Goal: Task Accomplishment & Management: Manage account settings

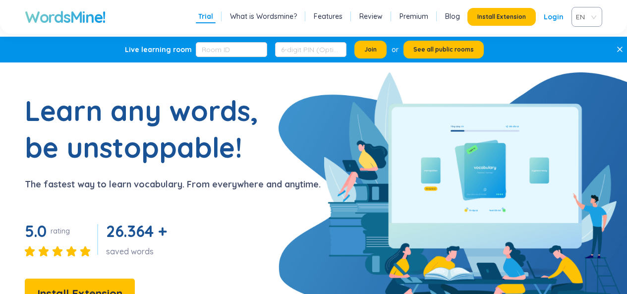
scroll to position [149, 0]
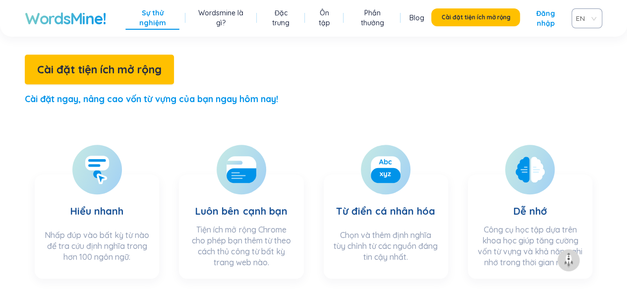
scroll to position [285, 0]
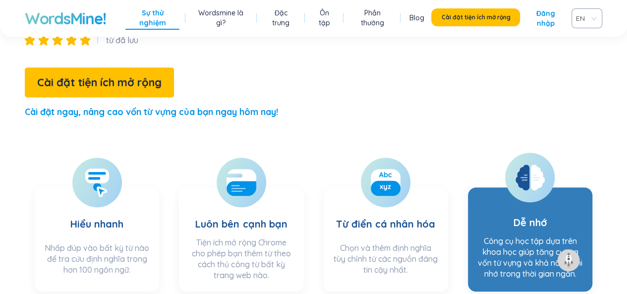
click at [527, 165] on icon at bounding box center [530, 178] width 29 height 26
click at [526, 165] on icon at bounding box center [523, 178] width 14 height 26
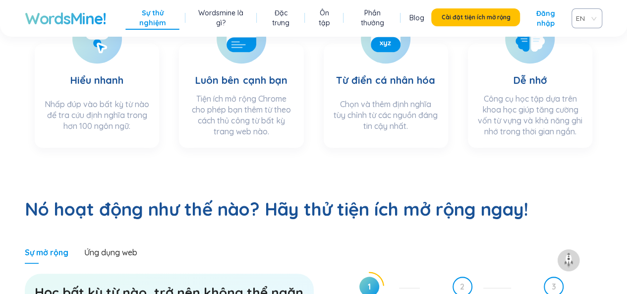
scroll to position [433, 0]
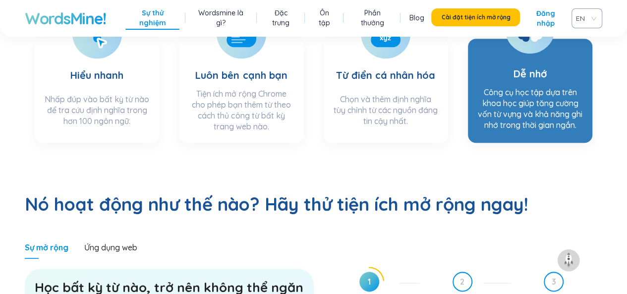
click at [512, 87] on font "Công cụ học tập dựa trên khoa học giúp tăng cường vốn từ vựng và khả năng ghi n…" at bounding box center [530, 108] width 105 height 43
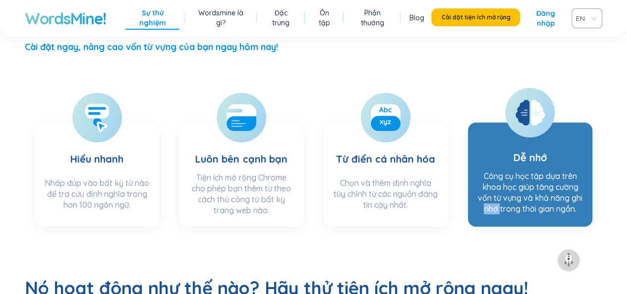
scroll to position [334, 0]
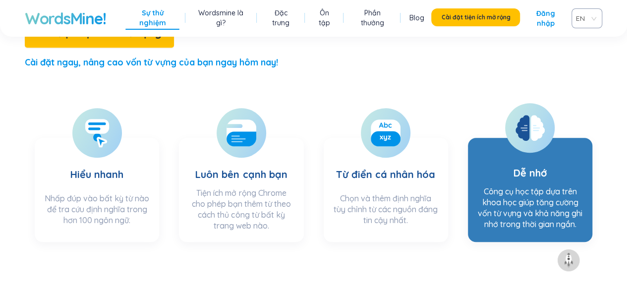
click at [528, 103] on div at bounding box center [530, 128] width 50 height 50
click at [521, 115] on icon at bounding box center [523, 128] width 14 height 26
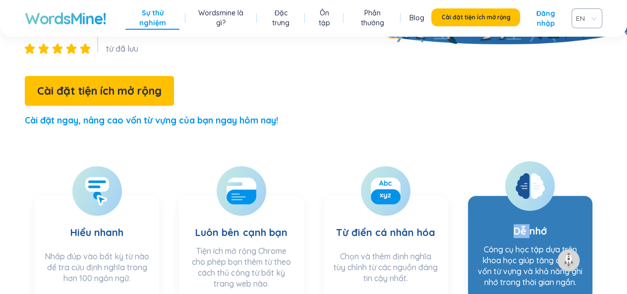
scroll to position [285, 0]
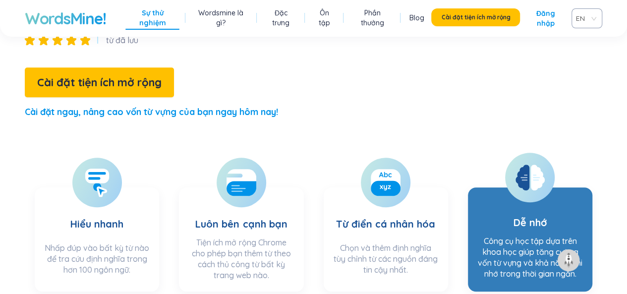
click at [517, 165] on icon at bounding box center [523, 178] width 14 height 26
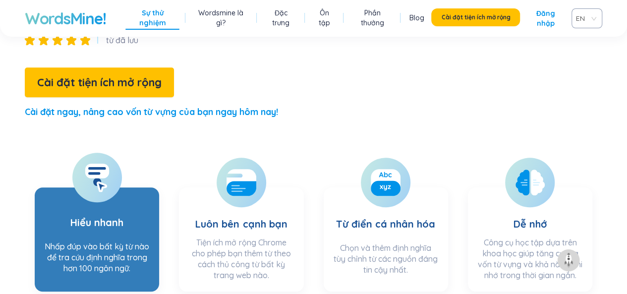
click at [88, 163] on icon at bounding box center [97, 177] width 25 height 29
click at [89, 196] on h3 "Hiểu nhanh" at bounding box center [96, 216] width 53 height 40
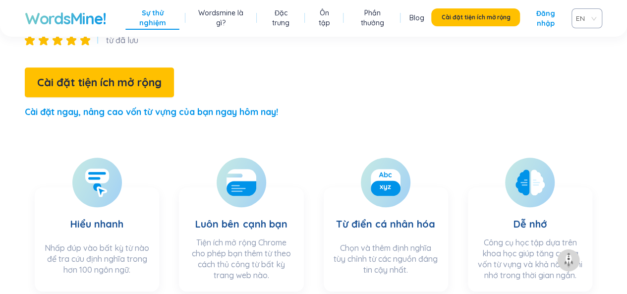
click at [329, 17] on link "Ôn tập" at bounding box center [324, 18] width 22 height 20
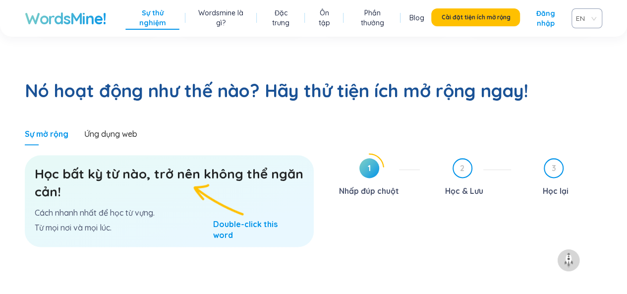
scroll to position [562, 0]
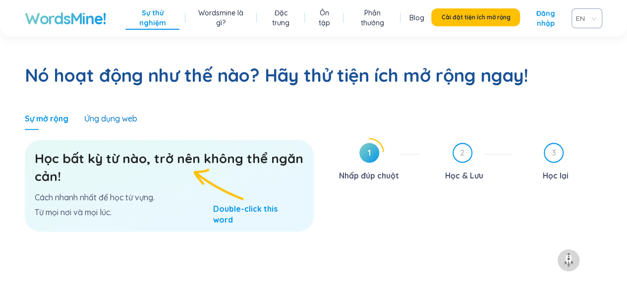
click at [111, 114] on font "Ứng dụng web" at bounding box center [110, 119] width 53 height 10
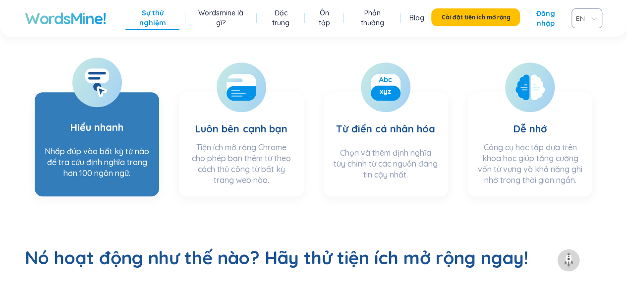
scroll to position [364, 0]
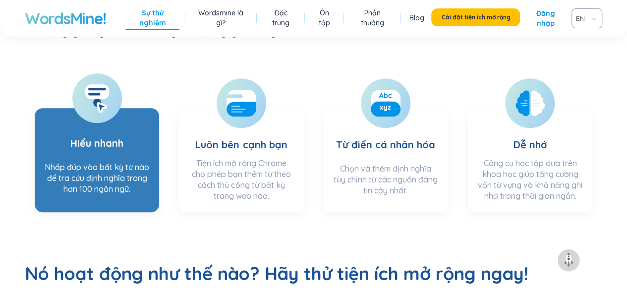
click at [114, 127] on section "Hiểu nhanh Nhấp đúp vào bất kỳ từ nào để tra cứu định nghĩa trong hơn 100 ngôn …" at bounding box center [97, 160] width 124 height 104
click at [114, 121] on h3 "Hiểu nhanh" at bounding box center [96, 137] width 53 height 40
click at [114, 122] on h3 "Hiểu nhanh" at bounding box center [96, 137] width 53 height 40
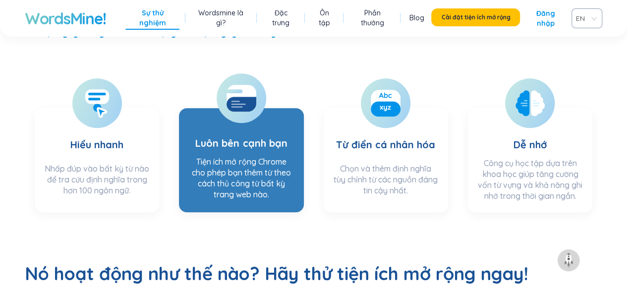
click at [195, 121] on section "Luôn bên cạnh bạn Tiện ích mở rộng Chrome cho phép bạn thêm từ theo cách thủ cô…" at bounding box center [241, 160] width 124 height 104
click at [195, 122] on section "Luôn bên cạnh bạn Tiện ích mở rộng Chrome cho phép bạn thêm từ theo cách thủ cô…" at bounding box center [241, 160] width 124 height 104
click at [240, 97] on icon at bounding box center [242, 104] width 30 height 15
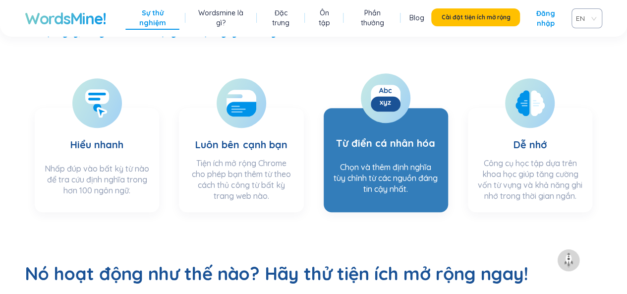
click at [414, 117] on h3 "Từ điển cá nhân hóa" at bounding box center [385, 137] width 99 height 40
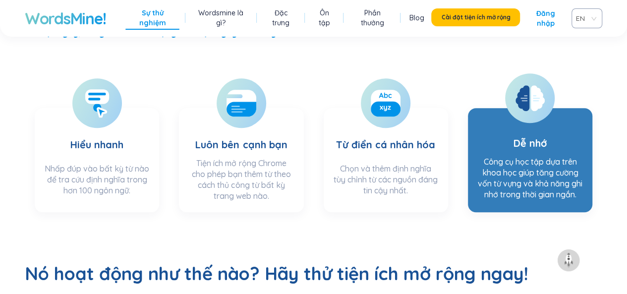
click at [548, 73] on div at bounding box center [530, 98] width 50 height 50
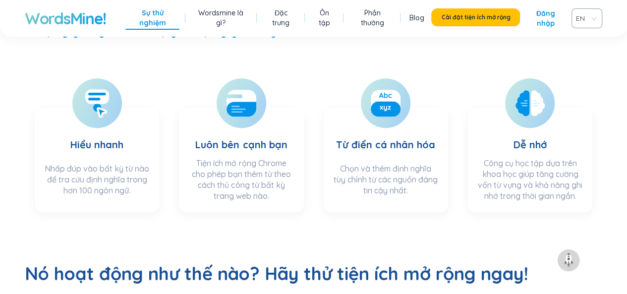
drag, startPoint x: 549, startPoint y: 66, endPoint x: 558, endPoint y: 57, distance: 13.3
click at [549, 78] on div at bounding box center [530, 103] width 50 height 50
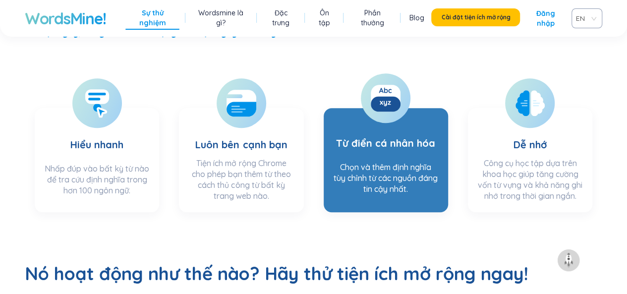
click at [371, 83] on icon at bounding box center [386, 98] width 30 height 30
click at [375, 96] on rect at bounding box center [386, 103] width 30 height 15
click at [373, 96] on rect at bounding box center [386, 103] width 30 height 15
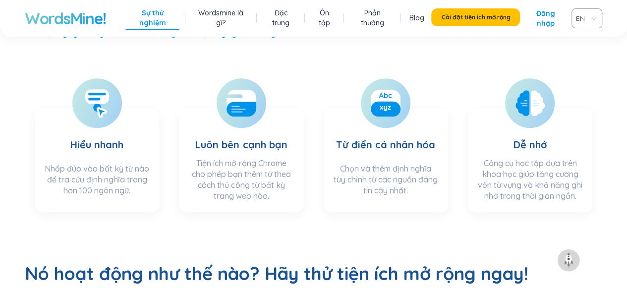
click at [548, 18] on font "Đăng nhập" at bounding box center [546, 18] width 36 height 20
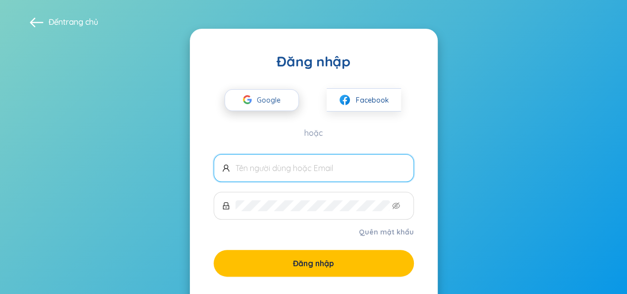
click at [244, 99] on icon "button" at bounding box center [244, 99] width 2 height 4
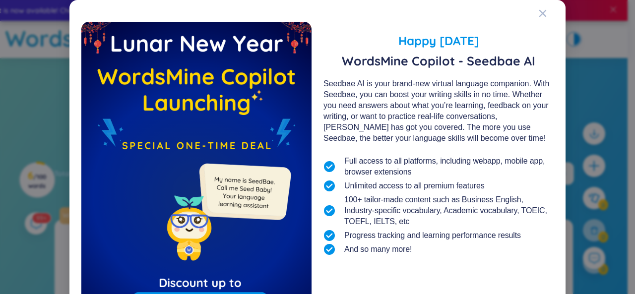
click at [534, 16] on div "Happy [DATE] WordsMine Copilot - Seedbae AI Seedbae AI is your brand-new virtua…" at bounding box center [317, 199] width 472 height 374
click at [539, 11] on icon "Close" at bounding box center [543, 13] width 8 height 8
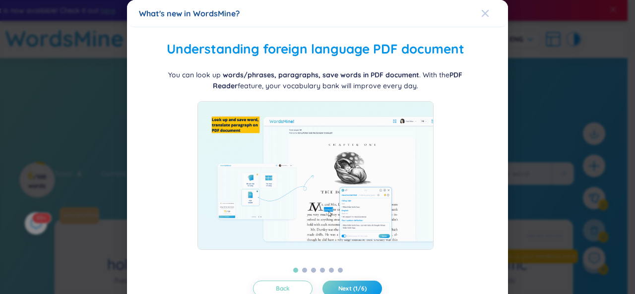
click at [481, 9] on div "Close" at bounding box center [485, 13] width 8 height 27
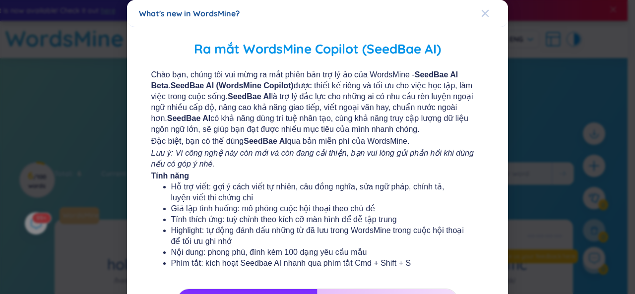
click at [482, 14] on icon "Close" at bounding box center [485, 13] width 7 height 7
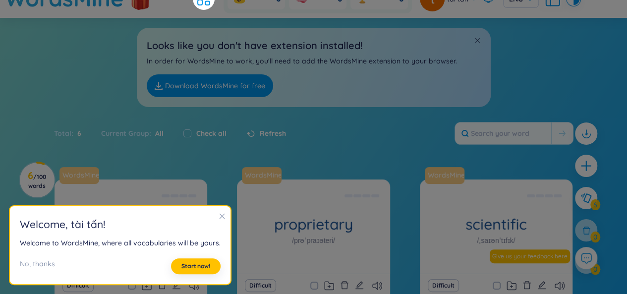
scroll to position [50, 0]
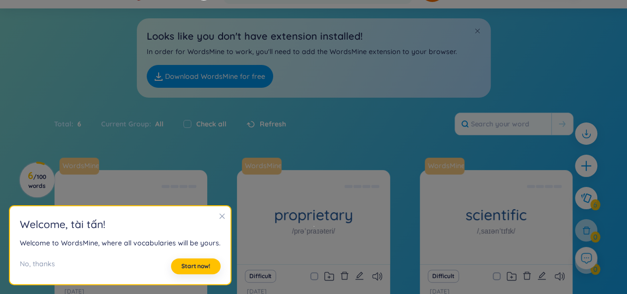
click at [221, 218] on icon "close" at bounding box center [222, 216] width 7 height 7
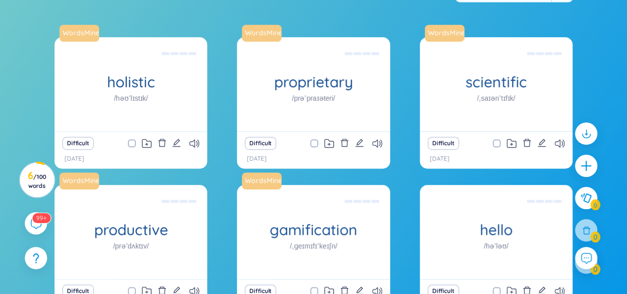
scroll to position [198, 0]
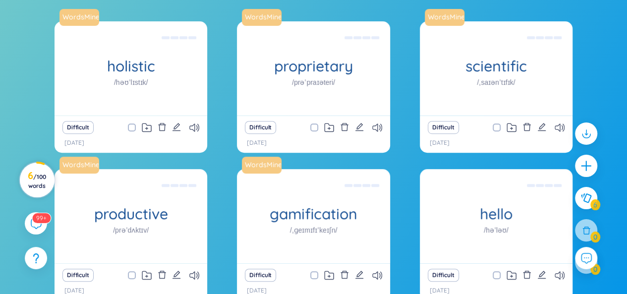
click at [41, 186] on span "/ 100 words" at bounding box center [37, 181] width 18 height 16
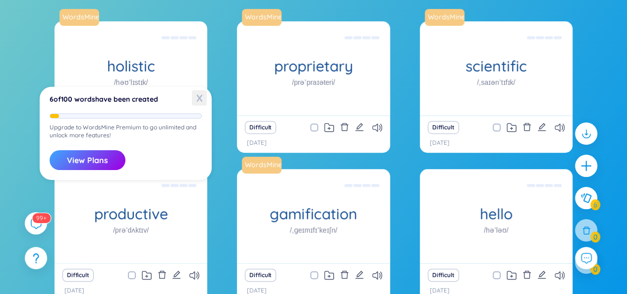
click at [195, 97] on span "X" at bounding box center [199, 97] width 15 height 15
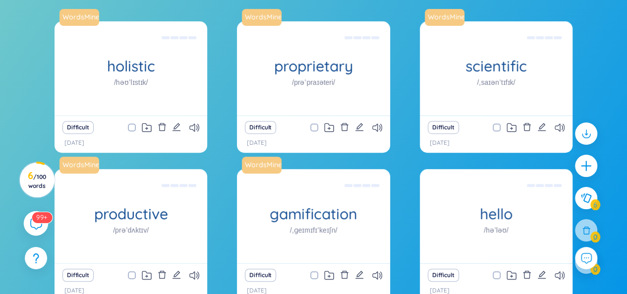
click at [33, 230] on div "99+" at bounding box center [36, 223] width 25 height 25
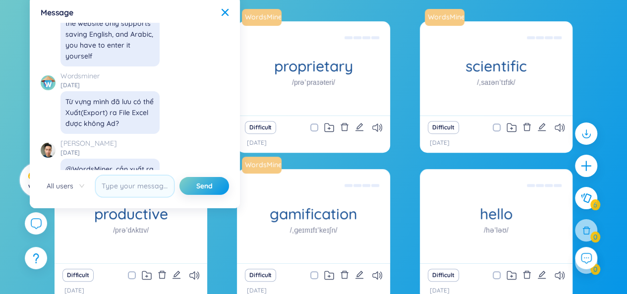
scroll to position [11417, 0]
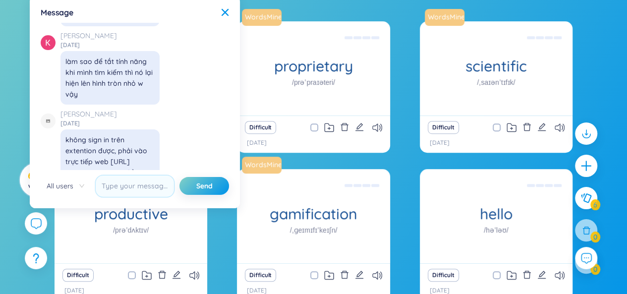
click at [222, 5] on div "Message X ✨ Hey, I'm Seed Bae , your language learning buddy -- here to sprinkl…" at bounding box center [135, 102] width 198 height 200
click at [220, 11] on div "Message" at bounding box center [135, 12] width 188 height 11
click at [224, 13] on icon at bounding box center [225, 12] width 7 height 7
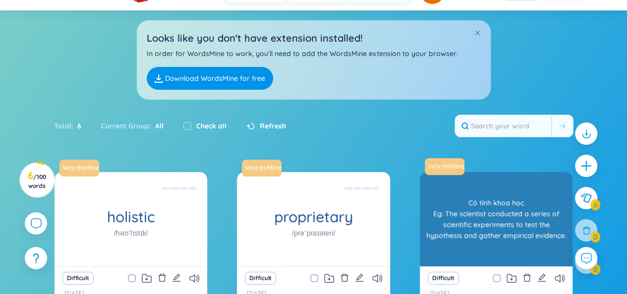
scroll to position [0, 0]
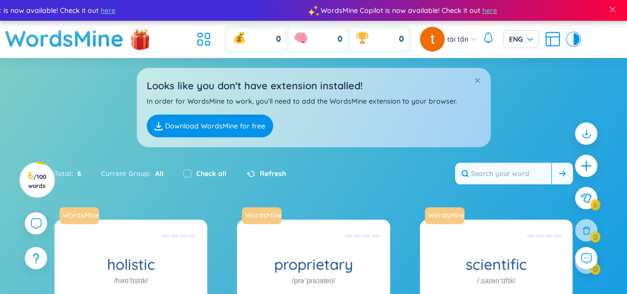
click at [514, 174] on input "text" at bounding box center [503, 174] width 96 height 22
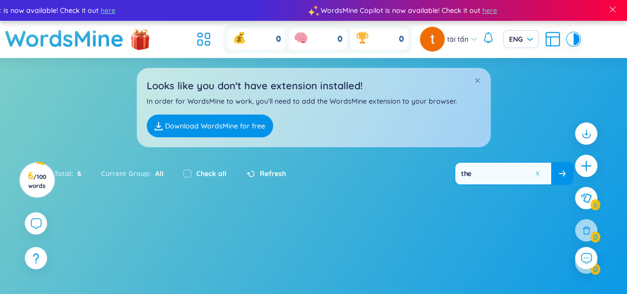
type input "the"
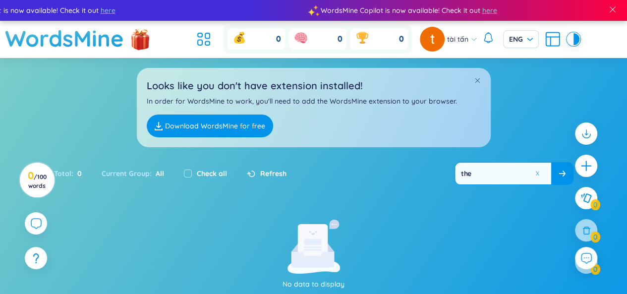
click at [406, 230] on div "No data to display" at bounding box center [314, 255] width 273 height 70
click at [466, 213] on section "Sort Alphabet Ascending Alphabet Descending Time-based Ascending Time-based Des…" at bounding box center [313, 227] width 627 height 338
click at [539, 176] on button at bounding box center [540, 174] width 15 height 12
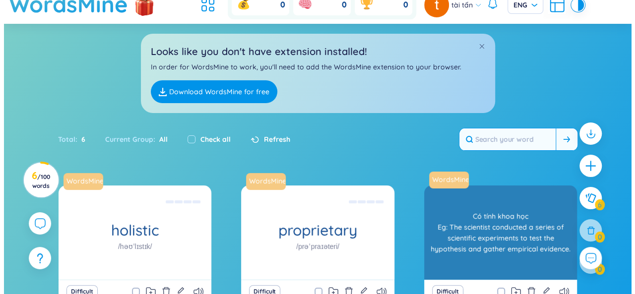
scroll to position [50, 0]
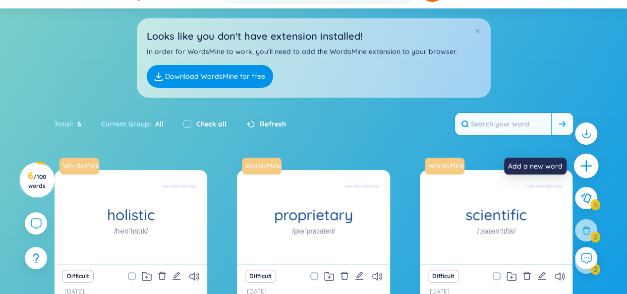
click at [586, 166] on icon "plus" at bounding box center [586, 166] width 11 height 1
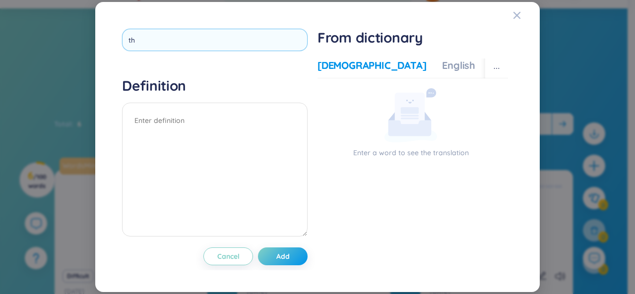
type input "the"
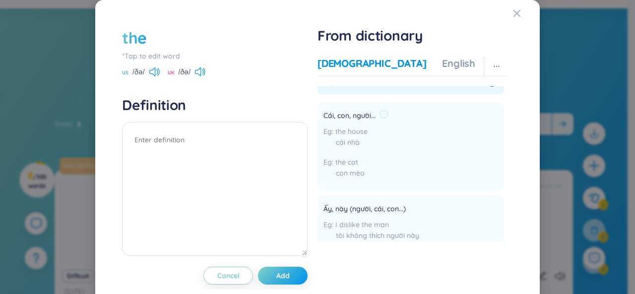
scroll to position [0, 0]
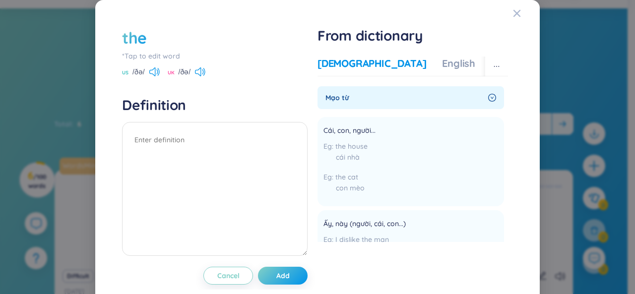
click at [196, 41] on div "the" at bounding box center [214, 38] width 185 height 22
click at [235, 272] on button "Cancel" at bounding box center [228, 276] width 50 height 18
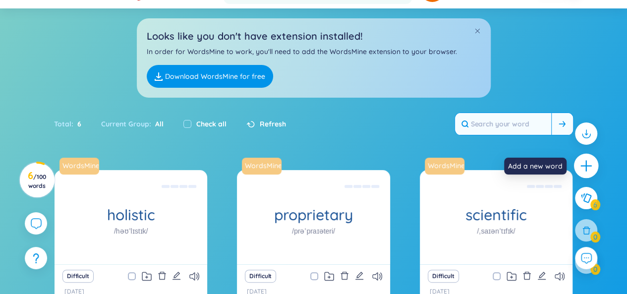
click at [587, 160] on icon "plus" at bounding box center [587, 166] width 14 height 14
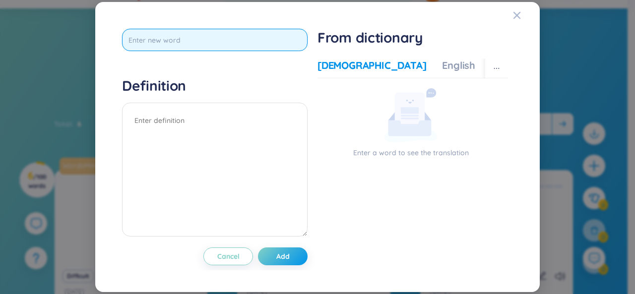
click at [218, 34] on input "text" at bounding box center [214, 40] width 185 height 22
type input "from"
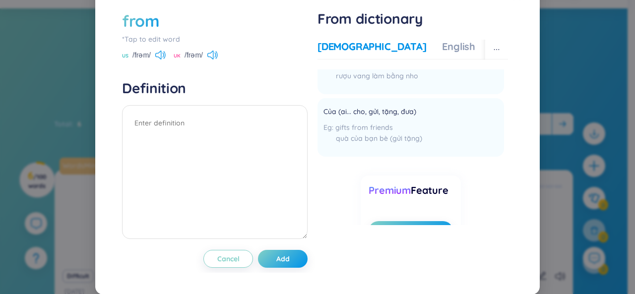
scroll to position [298, 0]
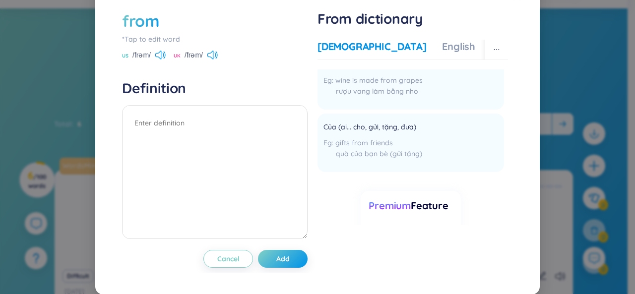
click at [381, 42] on div "Vietnamese English More examples" at bounding box center [440, 50] width 246 height 20
click at [442, 47] on div "English" at bounding box center [458, 47] width 33 height 14
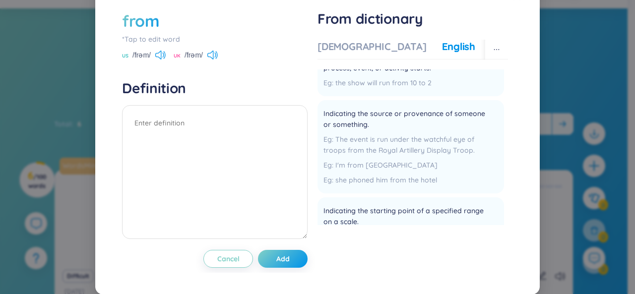
scroll to position [50, 0]
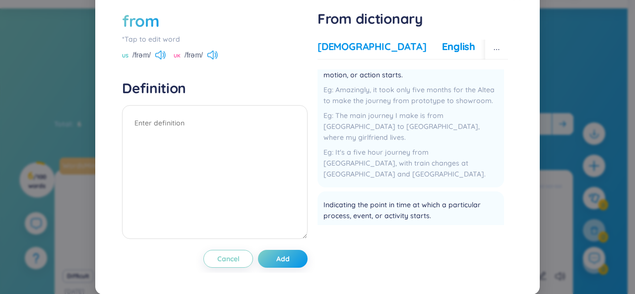
click at [367, 47] on div "[DEMOGRAPHIC_DATA]" at bounding box center [371, 47] width 109 height 14
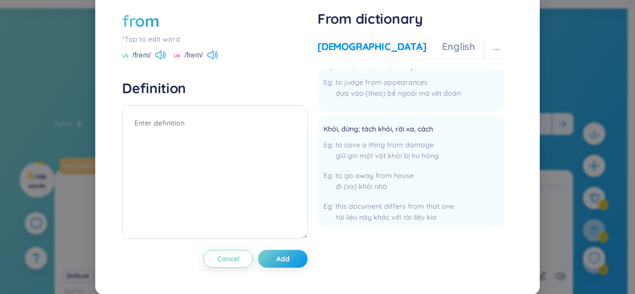
scroll to position [0, 0]
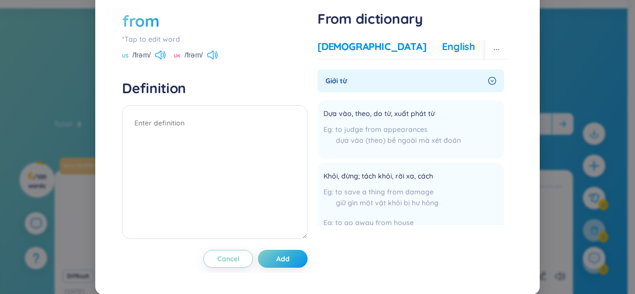
click at [442, 46] on div "English" at bounding box center [458, 47] width 33 height 14
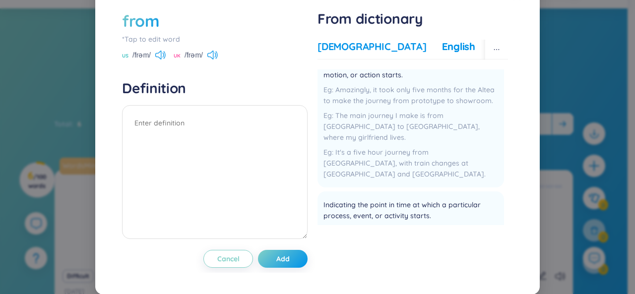
click at [345, 40] on div "[DEMOGRAPHIC_DATA]" at bounding box center [371, 47] width 109 height 14
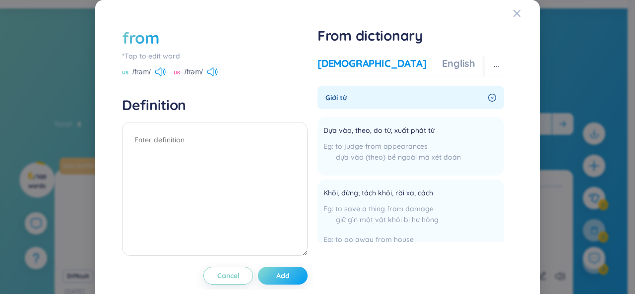
click at [261, 274] on button "Add" at bounding box center [283, 276] width 50 height 18
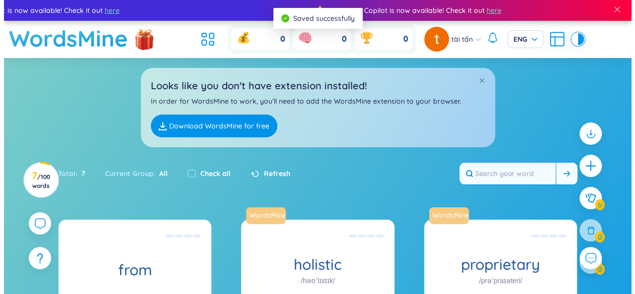
scroll to position [50, 0]
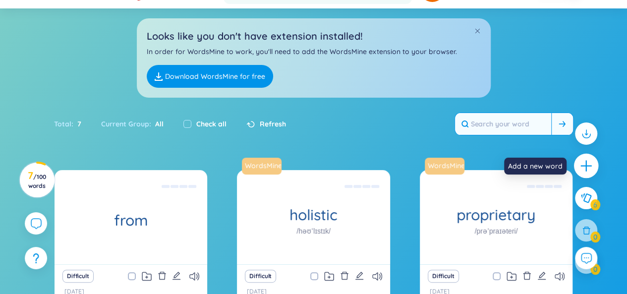
click at [578, 162] on div at bounding box center [586, 166] width 25 height 25
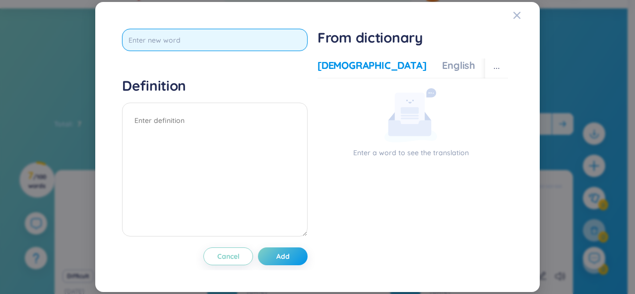
click at [228, 44] on input "text" at bounding box center [214, 40] width 185 height 22
type input "on"
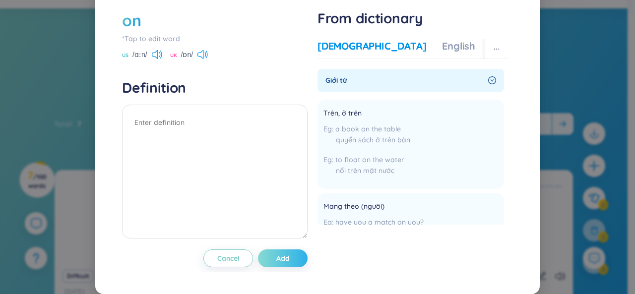
scroll to position [17, 0]
click at [284, 252] on button "Add" at bounding box center [283, 259] width 50 height 18
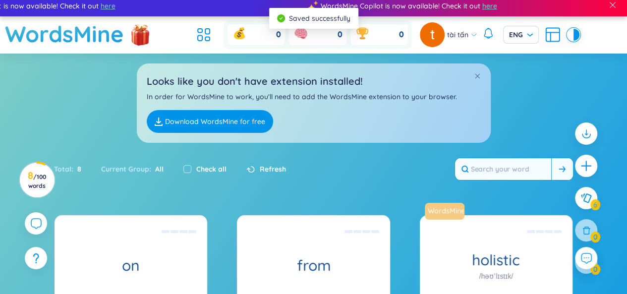
scroll to position [0, 0]
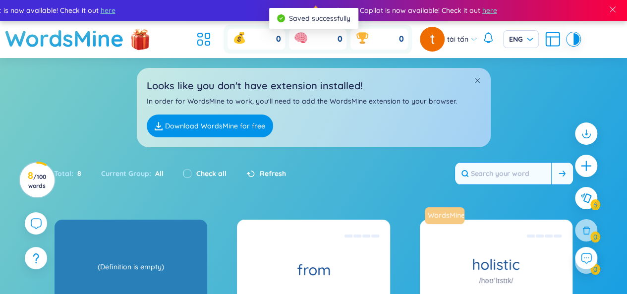
click at [116, 238] on div "(Definition is empty)" at bounding box center [131, 266] width 143 height 89
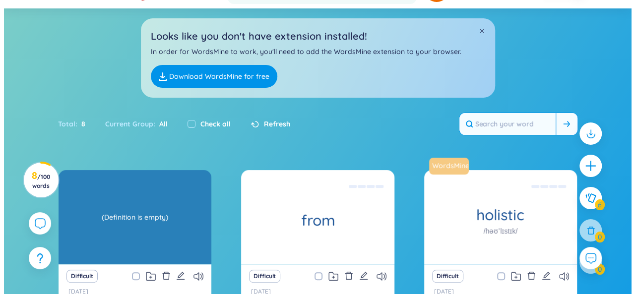
scroll to position [99, 0]
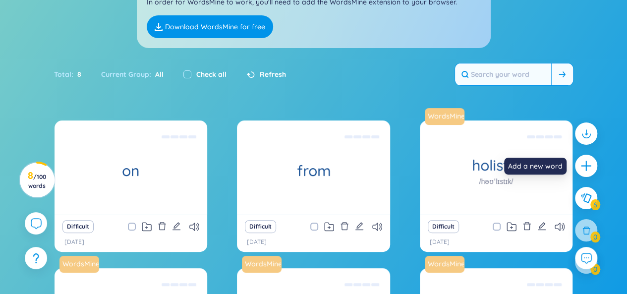
click at [585, 161] on icon "plus" at bounding box center [586, 166] width 12 height 12
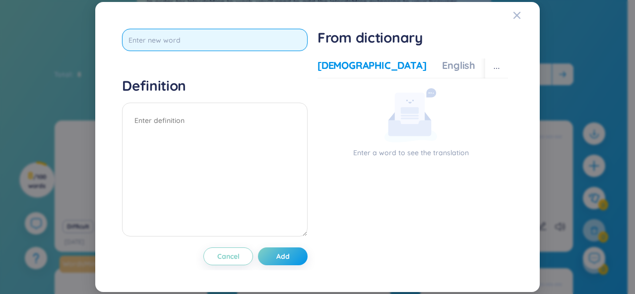
click at [189, 35] on input "text" at bounding box center [214, 40] width 185 height 22
type input "o"
type input "ò"
type input "of"
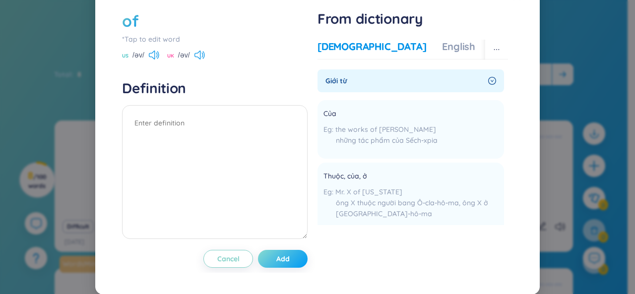
click at [276, 264] on span "Add" at bounding box center [282, 259] width 13 height 10
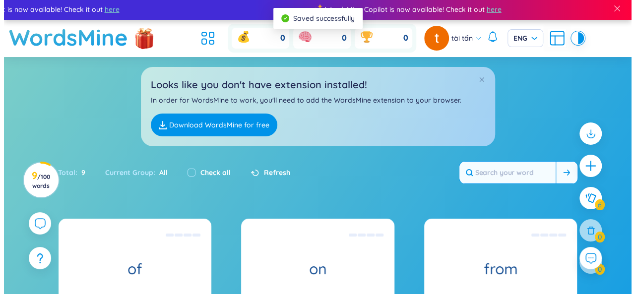
scroll to position [0, 0]
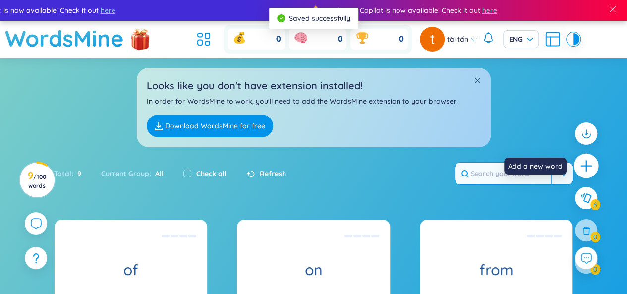
click at [590, 167] on icon "plus" at bounding box center [587, 166] width 14 height 14
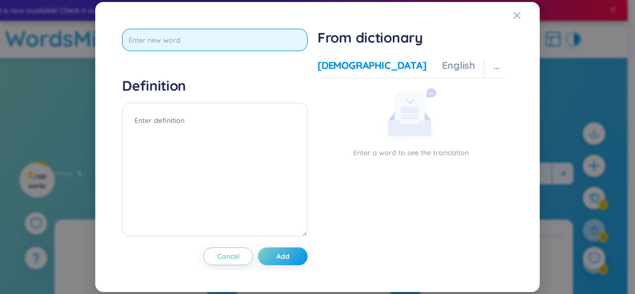
click at [156, 44] on input "text" at bounding box center [214, 40] width 185 height 22
type input "to"
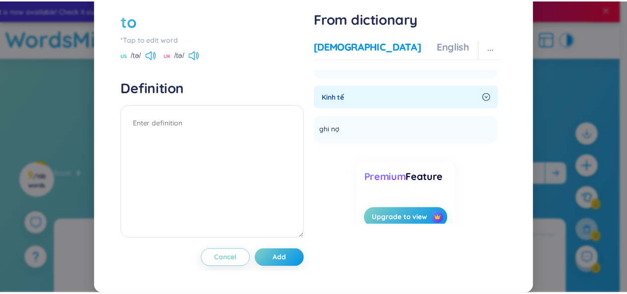
scroll to position [17, 0]
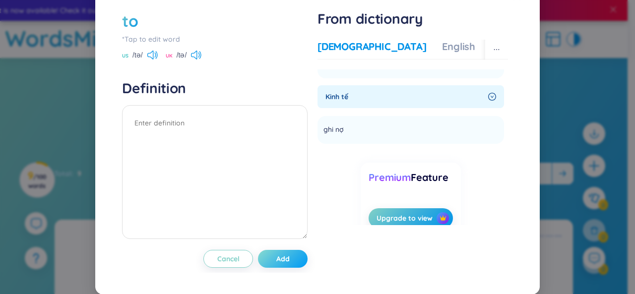
click at [282, 256] on span "Add" at bounding box center [282, 259] width 13 height 10
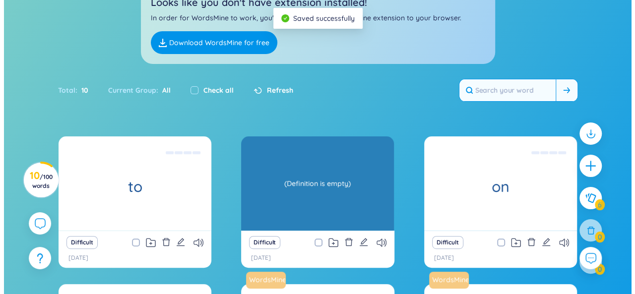
scroll to position [99, 0]
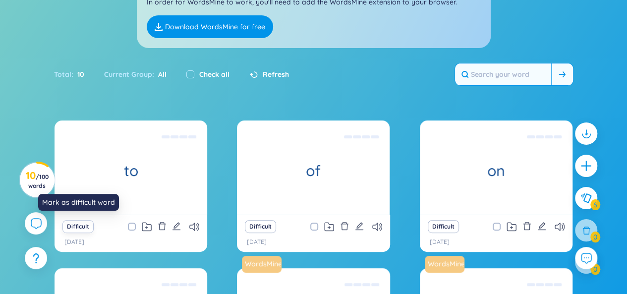
click at [85, 225] on button "Difficult" at bounding box center [77, 226] width 31 height 13
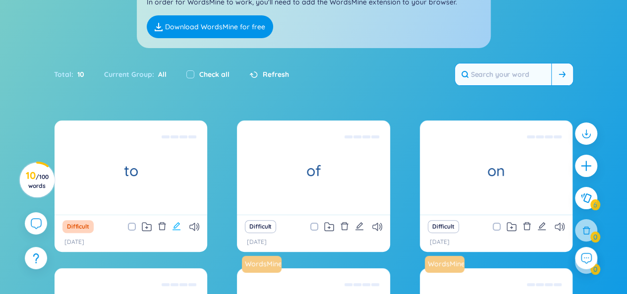
click at [176, 229] on icon "edit" at bounding box center [176, 226] width 9 height 9
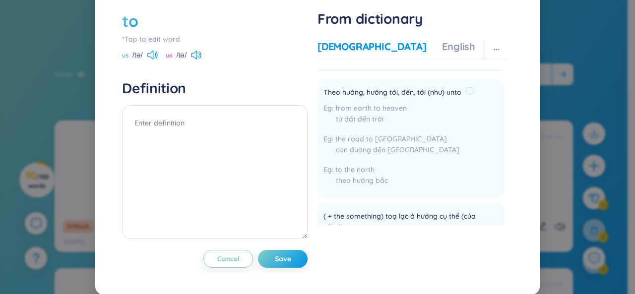
scroll to position [0, 0]
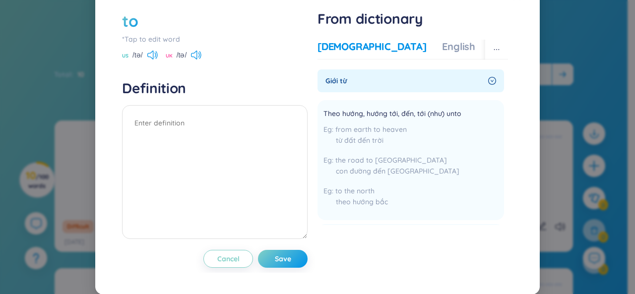
click at [145, 52] on div "US /tə/" at bounding box center [140, 56] width 36 height 9
click at [146, 54] on div "US /tə/" at bounding box center [140, 56] width 36 height 9
click at [154, 57] on icon at bounding box center [152, 55] width 10 height 9
click at [211, 258] on button "Cancel" at bounding box center [228, 259] width 50 height 18
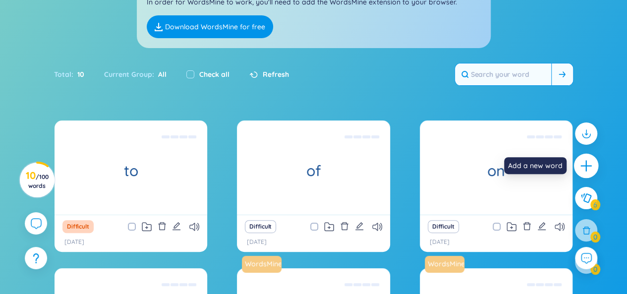
click at [586, 166] on icon "plus" at bounding box center [586, 166] width 11 height 1
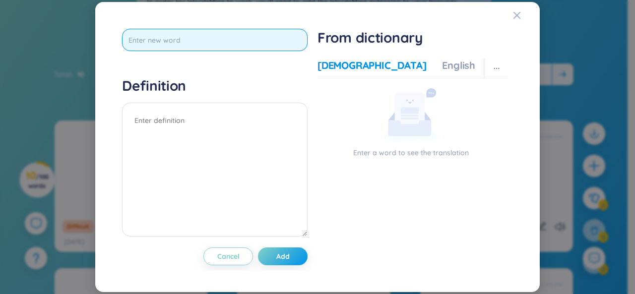
click at [211, 38] on input "text" at bounding box center [214, 40] width 185 height 22
type input "university"
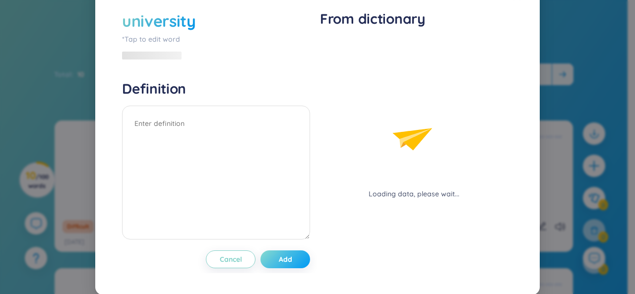
click at [299, 257] on div "university *Tap to edit word Definition Cancel Add" at bounding box center [216, 139] width 188 height 258
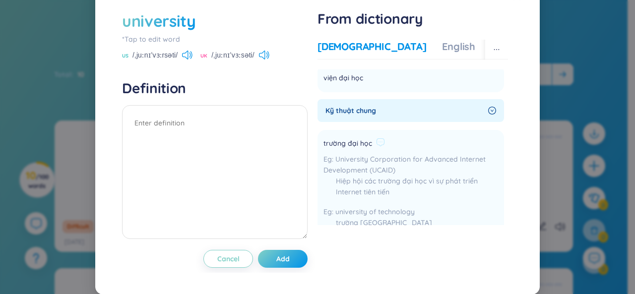
scroll to position [298, 0]
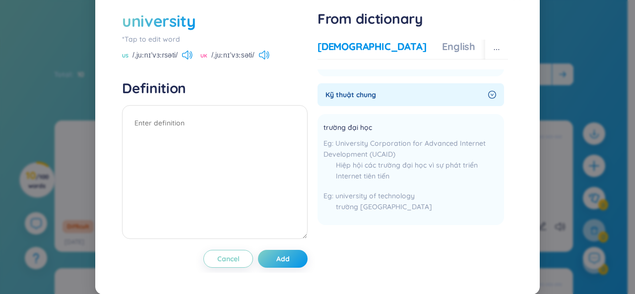
click at [488, 95] on icon "right-circle" at bounding box center [492, 95] width 8 height 8
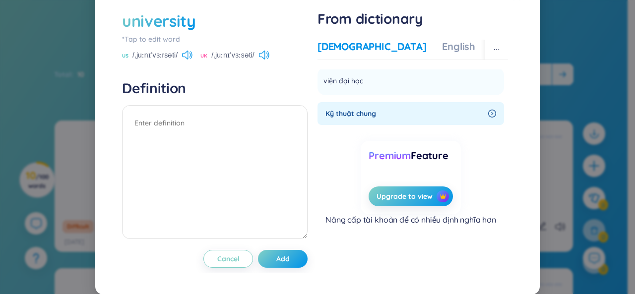
scroll to position [278, 0]
click at [488, 115] on icon "right-circle" at bounding box center [492, 114] width 8 height 8
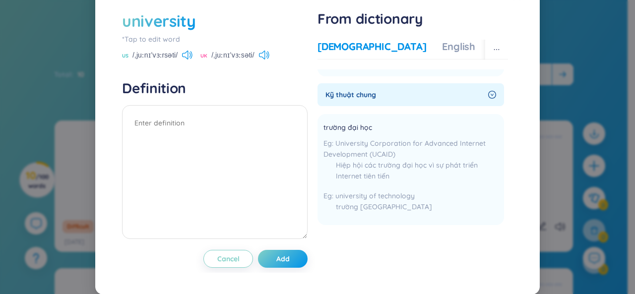
scroll to position [198, 0]
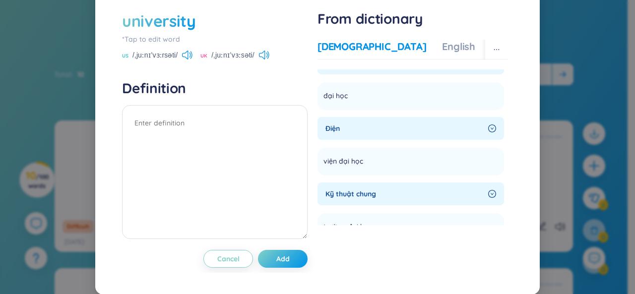
click at [488, 129] on icon "right-circle" at bounding box center [492, 128] width 8 height 8
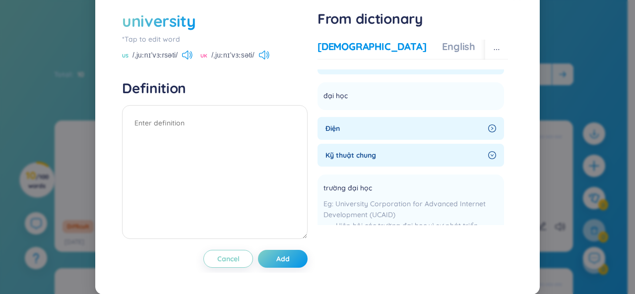
click at [488, 126] on icon "right-circle" at bounding box center [492, 128] width 8 height 8
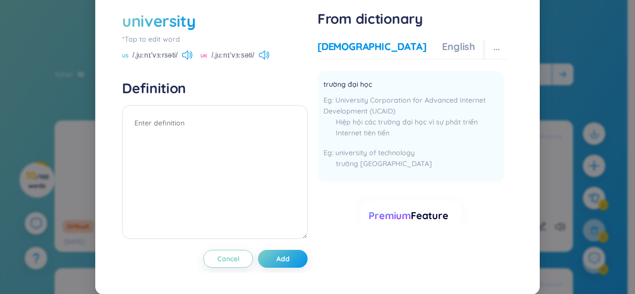
scroll to position [397, 0]
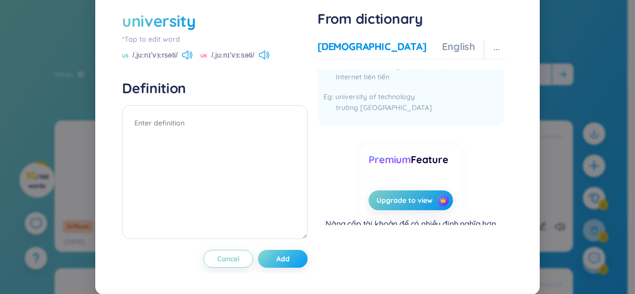
click at [266, 260] on button "Add" at bounding box center [283, 259] width 50 height 18
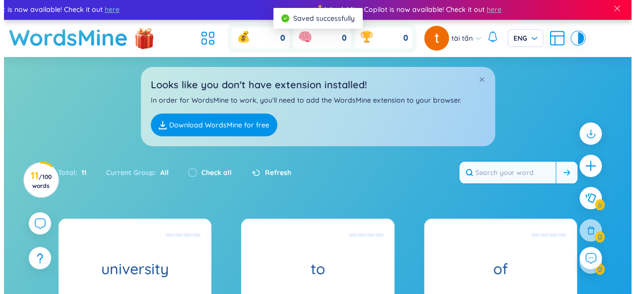
scroll to position [0, 0]
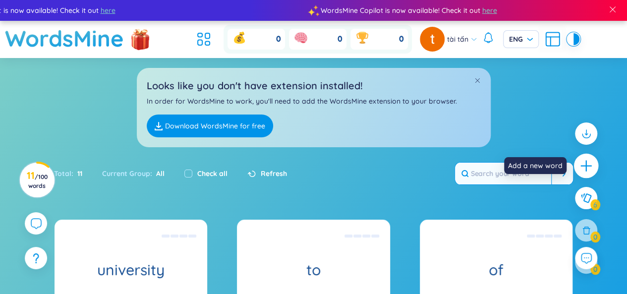
click at [581, 170] on icon "plus" at bounding box center [587, 166] width 14 height 14
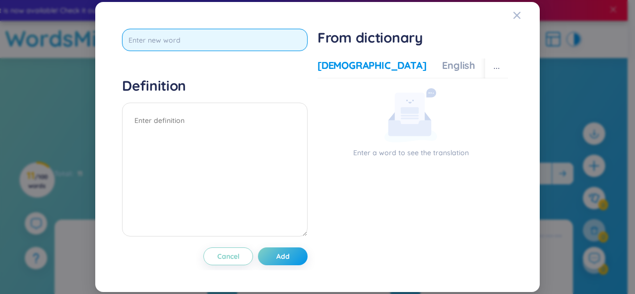
click at [206, 31] on input "text" at bounding box center [214, 40] width 185 height 22
type input "0"
type input "only"
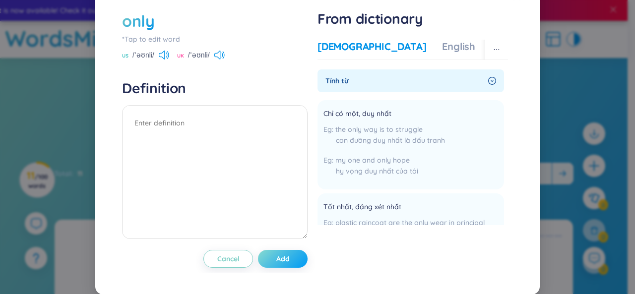
click at [276, 264] on span "Add" at bounding box center [282, 259] width 13 height 10
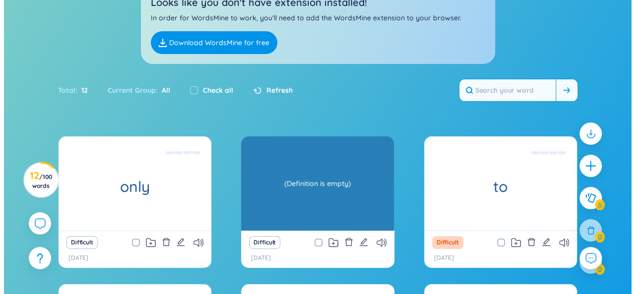
scroll to position [99, 0]
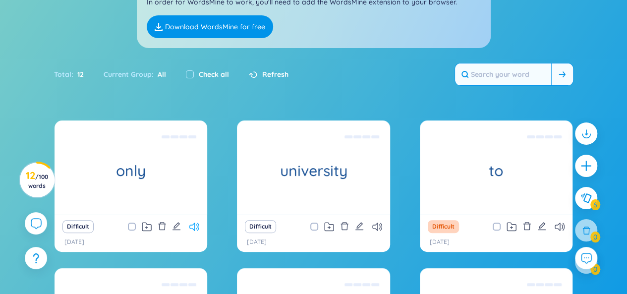
click at [196, 228] on icon at bounding box center [194, 227] width 10 height 8
click at [376, 226] on icon at bounding box center [377, 227] width 10 height 8
click at [42, 178] on span "/ 100 words" at bounding box center [38, 181] width 20 height 16
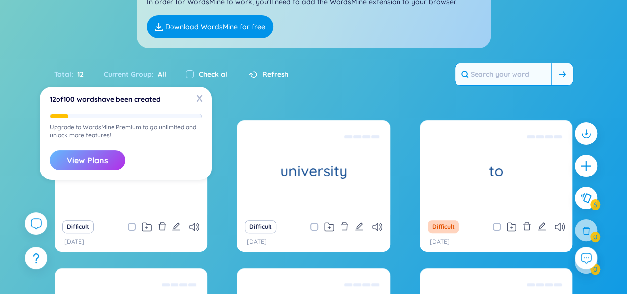
click at [77, 159] on button "View Plans" at bounding box center [88, 160] width 76 height 20
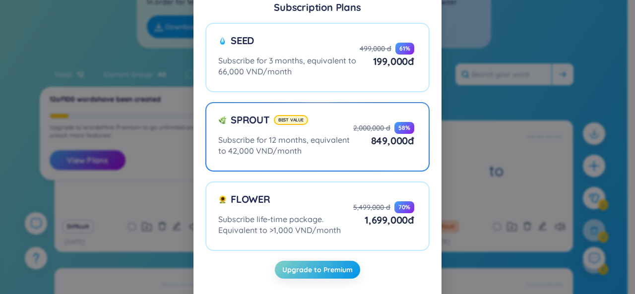
scroll to position [31, 0]
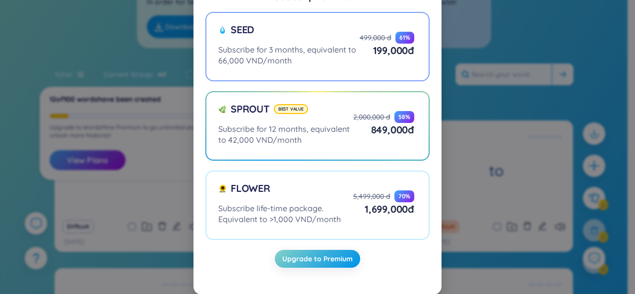
click at [308, 65] on div "Subscribe for 3 months, equivalent to 66,000 VND/month" at bounding box center [288, 55] width 141 height 22
click at [0, 0] on input "Seed Subscribe for 3 months, equivalent to 66,000 VND/month 499,000 đ 61 % 199,…" at bounding box center [0, 0] width 0 height 0
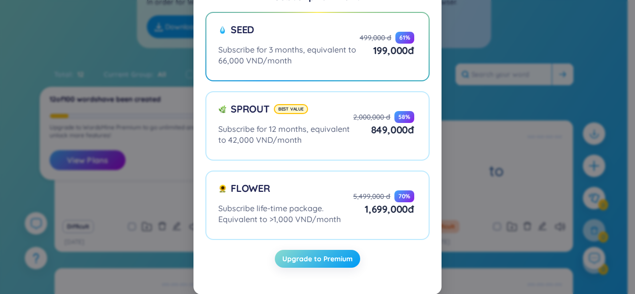
click at [326, 260] on span "Upgrade to Premium" at bounding box center [317, 259] width 70 height 10
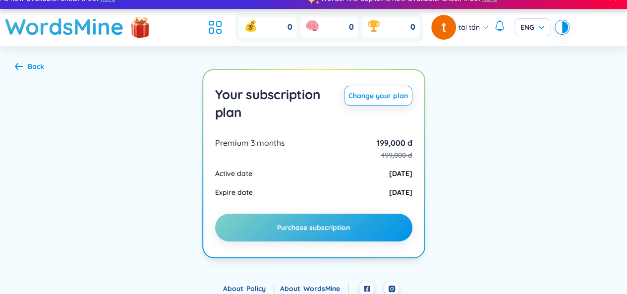
scroll to position [19, 0]
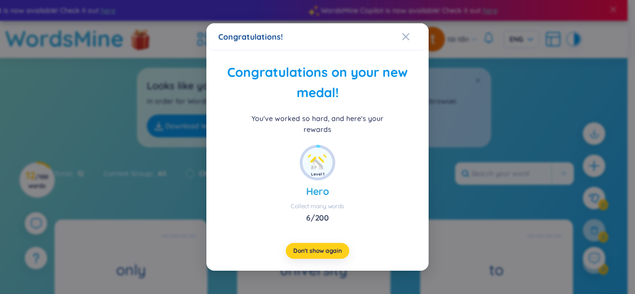
click at [332, 247] on span "Don't show again" at bounding box center [317, 251] width 49 height 8
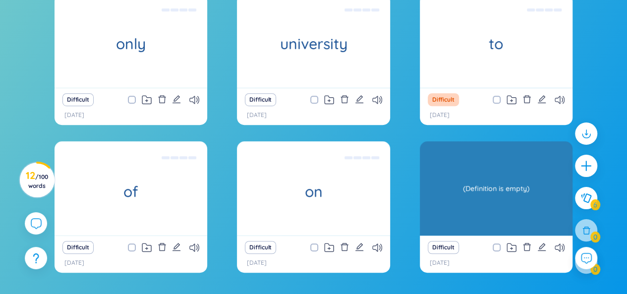
scroll to position [287, 0]
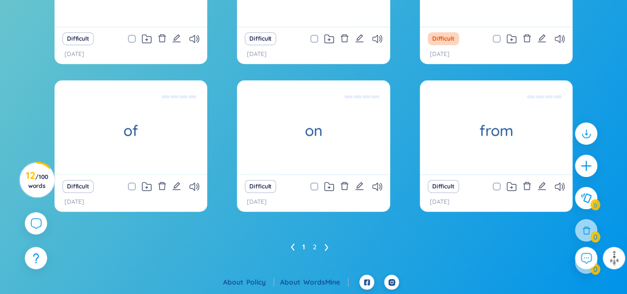
click at [325, 246] on icon at bounding box center [327, 247] width 4 height 7
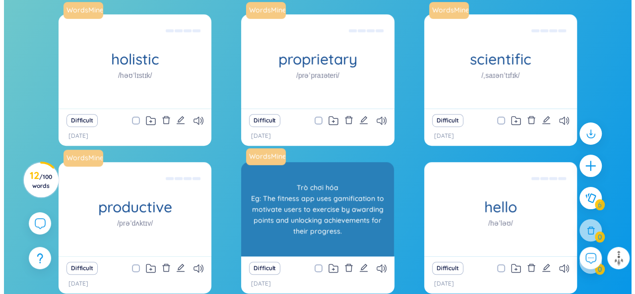
scroll to position [205, 0]
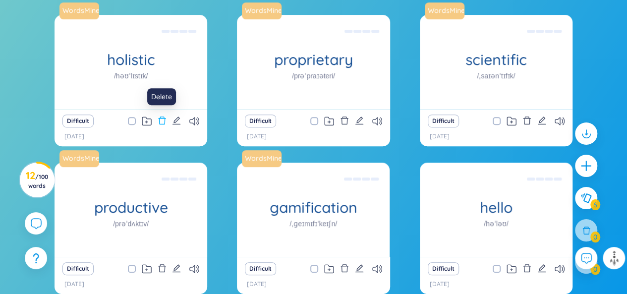
click at [162, 121] on icon "delete" at bounding box center [162, 120] width 9 height 9
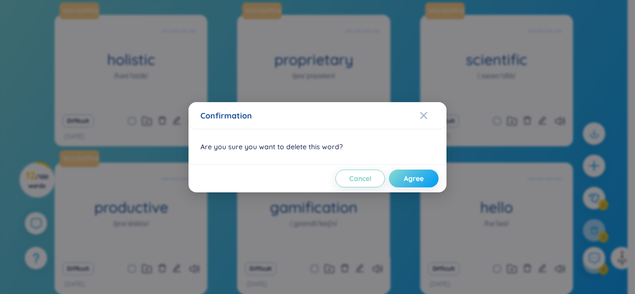
drag, startPoint x: 428, startPoint y: 175, endPoint x: 417, endPoint y: 170, distance: 12.0
click at [428, 175] on button "Agree" at bounding box center [414, 179] width 50 height 18
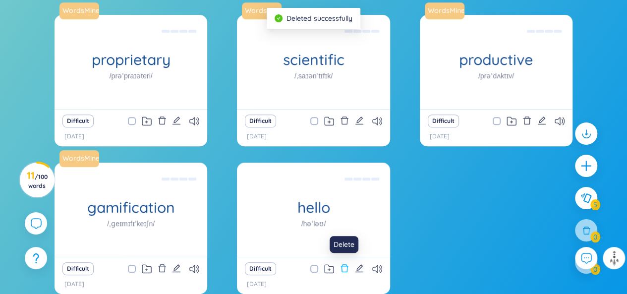
click at [344, 269] on icon "delete" at bounding box center [344, 268] width 9 height 9
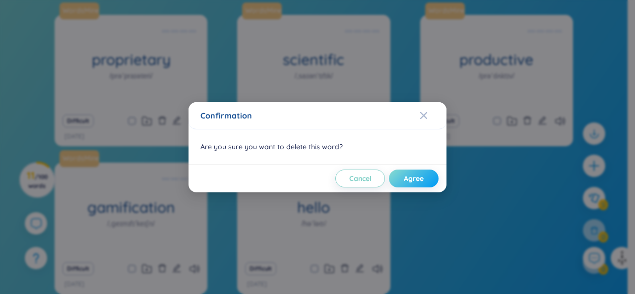
click at [400, 182] on button "Agree" at bounding box center [414, 179] width 50 height 18
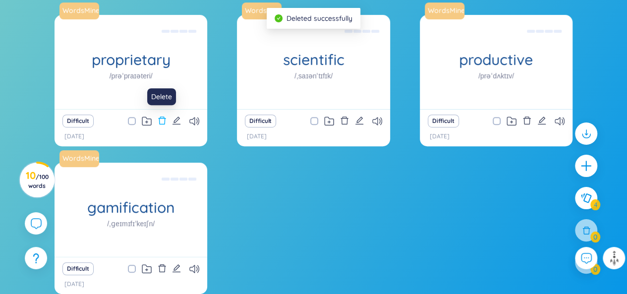
click at [164, 121] on icon "delete" at bounding box center [162, 120] width 9 height 9
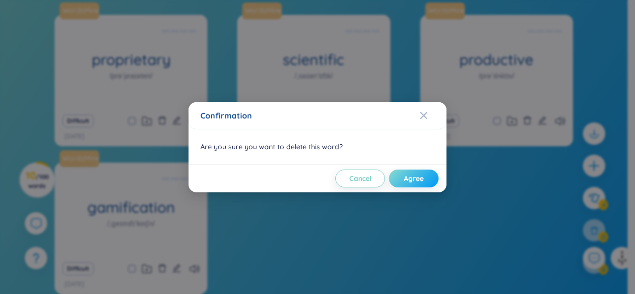
click at [396, 177] on button "Agree" at bounding box center [414, 179] width 50 height 18
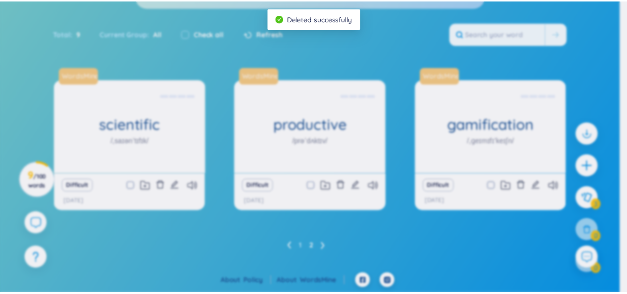
scroll to position [139, 0]
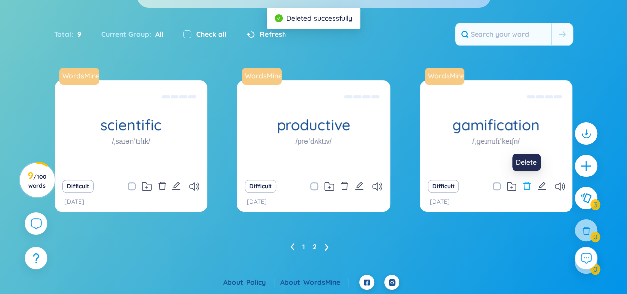
click at [527, 188] on icon "delete" at bounding box center [527, 186] width 9 height 9
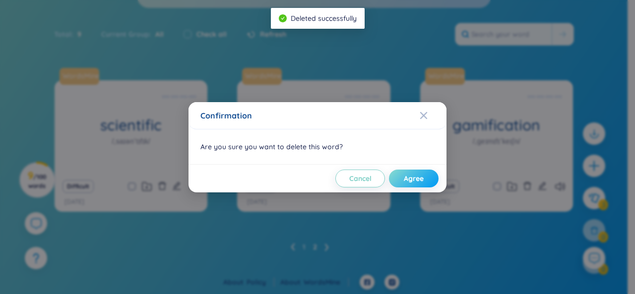
click at [431, 179] on button "Agree" at bounding box center [414, 179] width 50 height 18
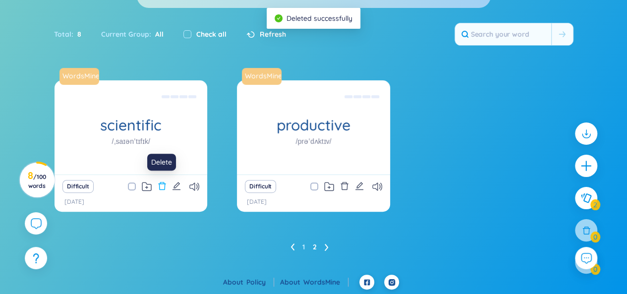
click at [160, 185] on icon "delete" at bounding box center [162, 186] width 9 height 9
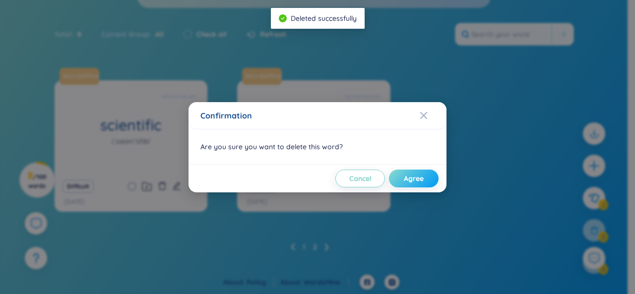
click at [424, 176] on button "Agree" at bounding box center [414, 179] width 50 height 18
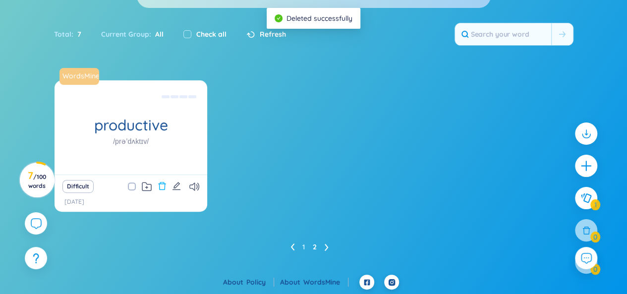
click at [160, 182] on icon "delete" at bounding box center [162, 186] width 9 height 9
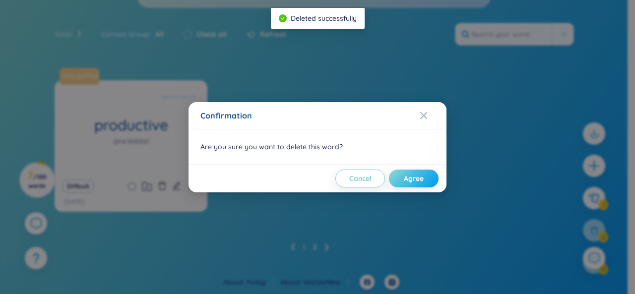
click at [422, 176] on span "Agree" at bounding box center [414, 179] width 20 height 10
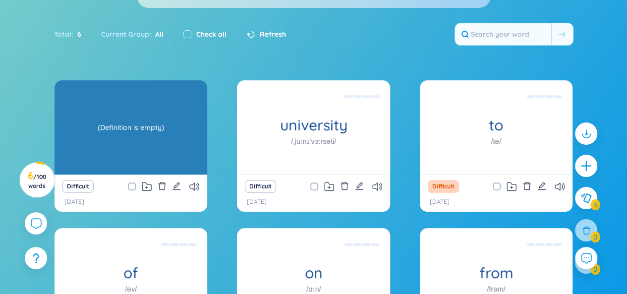
click at [147, 133] on div "(Definition is empty)" at bounding box center [131, 127] width 143 height 89
click at [148, 124] on div "(Definition is empty)" at bounding box center [131, 127] width 143 height 89
click at [146, 123] on div "(Definition is empty)" at bounding box center [131, 127] width 143 height 89
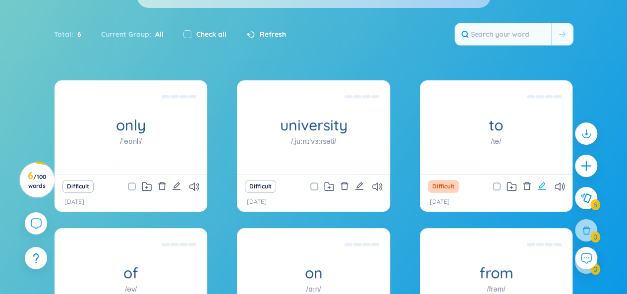
click at [542, 187] on icon "edit" at bounding box center [542, 186] width 9 height 9
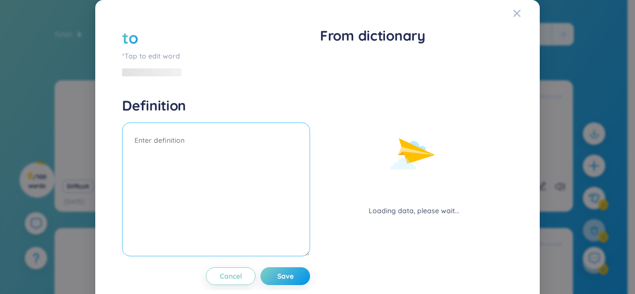
click at [207, 149] on textarea at bounding box center [216, 190] width 188 height 134
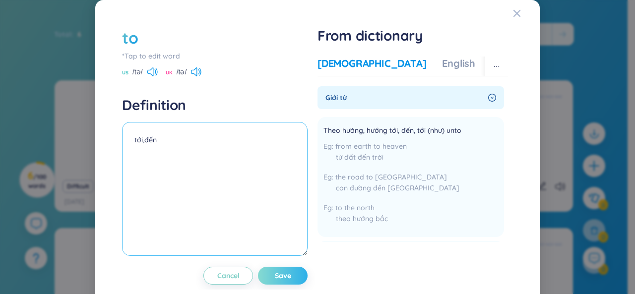
type textarea "tới,đến"
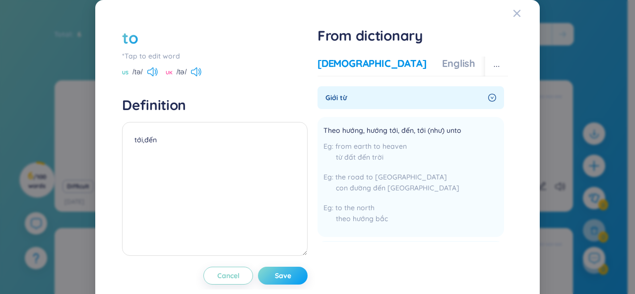
click at [276, 280] on button "Save" at bounding box center [283, 276] width 50 height 18
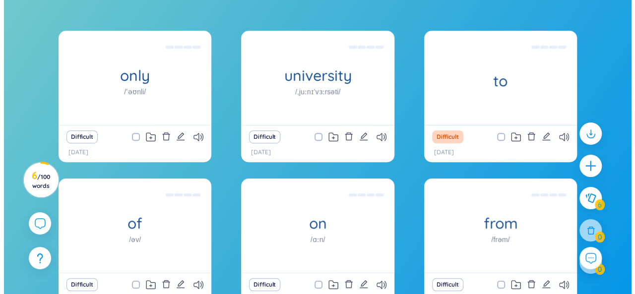
scroll to position [256, 0]
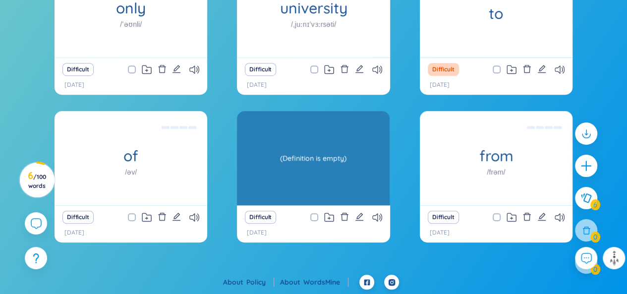
click at [330, 176] on div "on /ɑːn/ (Definition is empty)" at bounding box center [313, 158] width 153 height 94
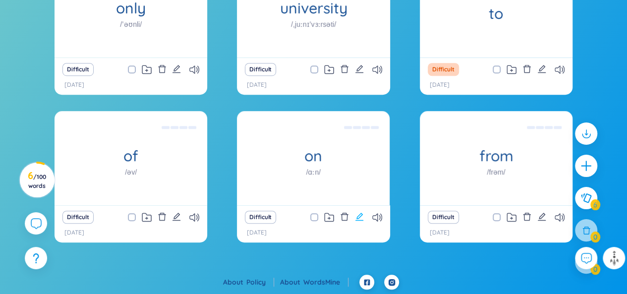
click at [363, 215] on icon "edit" at bounding box center [359, 216] width 9 height 9
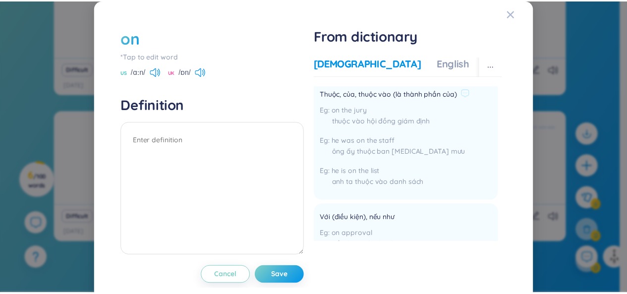
scroll to position [1091, 0]
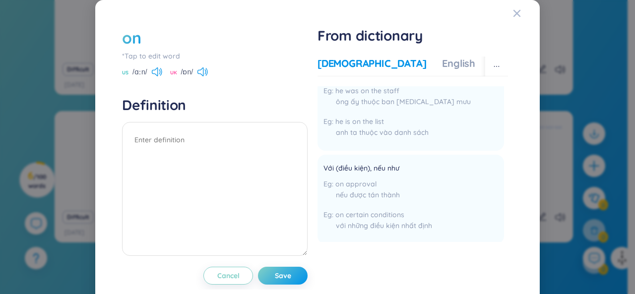
click at [504, 13] on div "on *Tap to edit word US /ɑːn/ UK /ɒn/ Definition Cancel Save From dictionary Vi…" at bounding box center [317, 156] width 421 height 288
click at [513, 16] on icon "Close" at bounding box center [516, 13] width 7 height 7
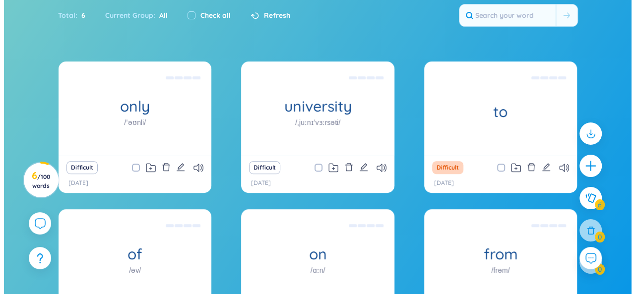
scroll to position [157, 0]
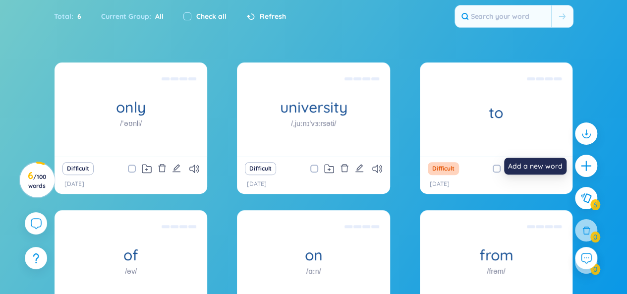
click at [584, 170] on icon "plus" at bounding box center [586, 166] width 12 height 12
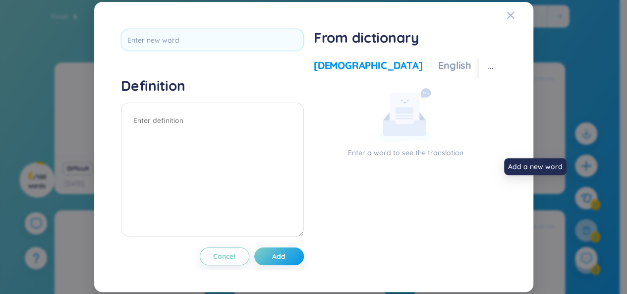
scroll to position [0, 0]
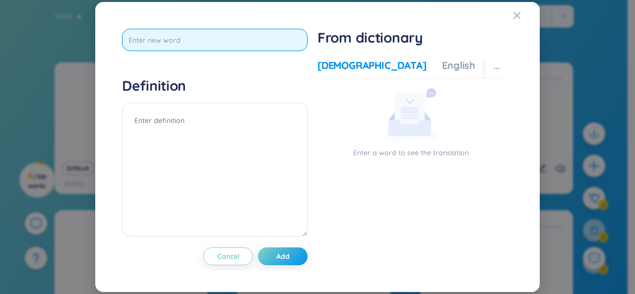
click at [274, 47] on input "text" at bounding box center [214, 40] width 185 height 22
type input "amusng"
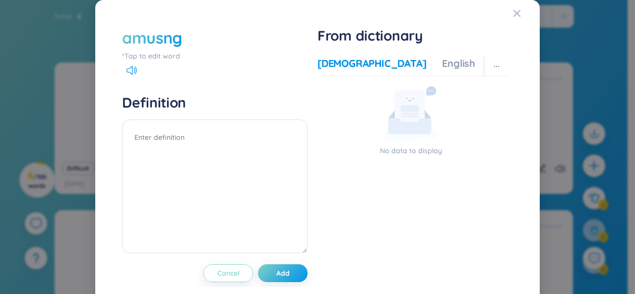
click at [224, 281] on button "Cancel" at bounding box center [228, 273] width 50 height 18
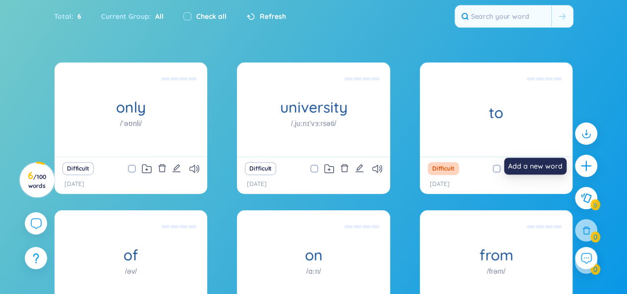
click at [584, 158] on div at bounding box center [586, 166] width 22 height 22
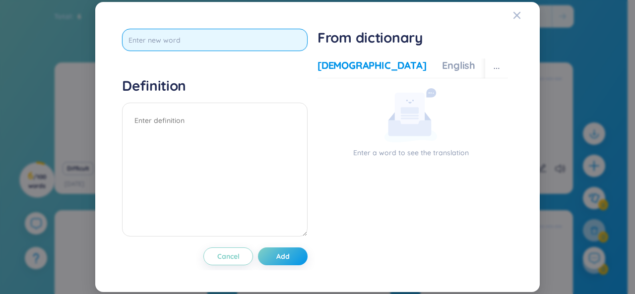
click at [181, 49] on input "text" at bounding box center [214, 40] width 185 height 22
type input "amusing"
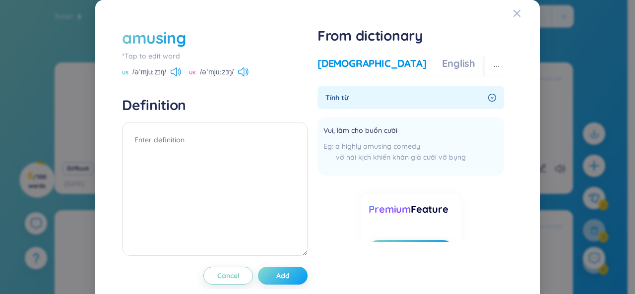
click at [258, 272] on button "Add" at bounding box center [283, 276] width 50 height 18
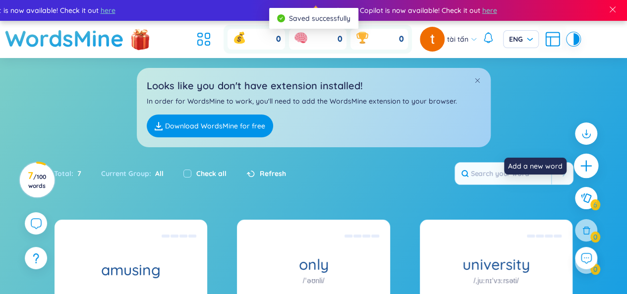
click at [577, 162] on div at bounding box center [586, 166] width 25 height 25
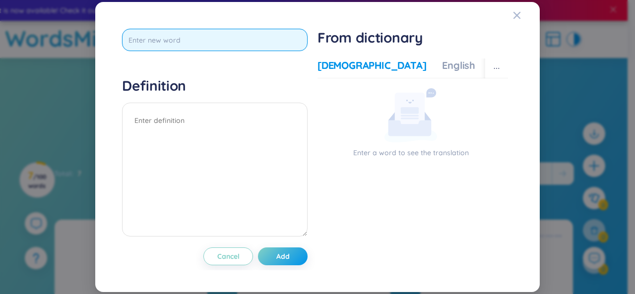
click at [254, 35] on input "text" at bounding box center [214, 40] width 185 height 22
type input "from"
